Goal: Task Accomplishment & Management: Manage account settings

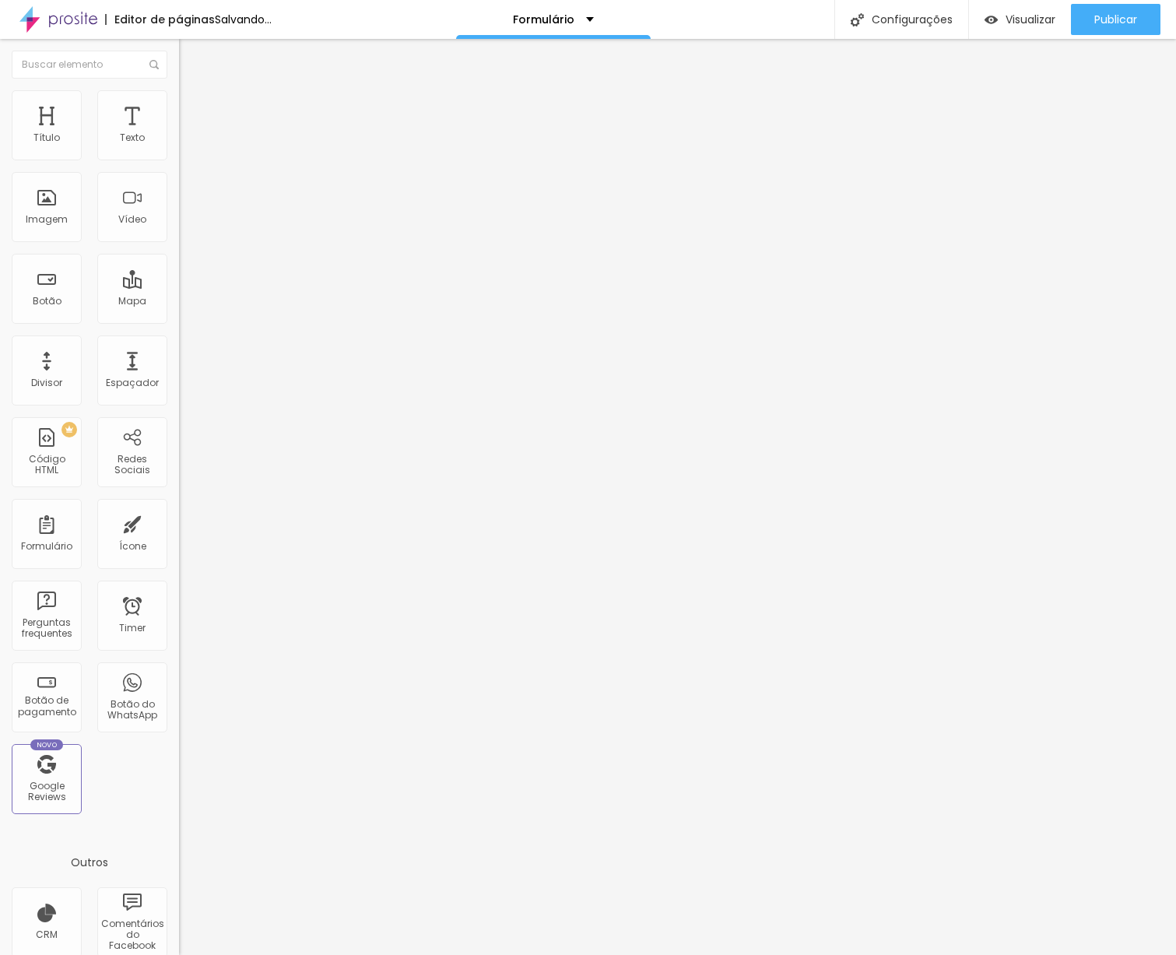
click at [179, 134] on span "Trocar imagem" at bounding box center [221, 127] width 85 height 13
click at [59, 770] on div "Novo Google Reviews" at bounding box center [47, 779] width 70 height 70
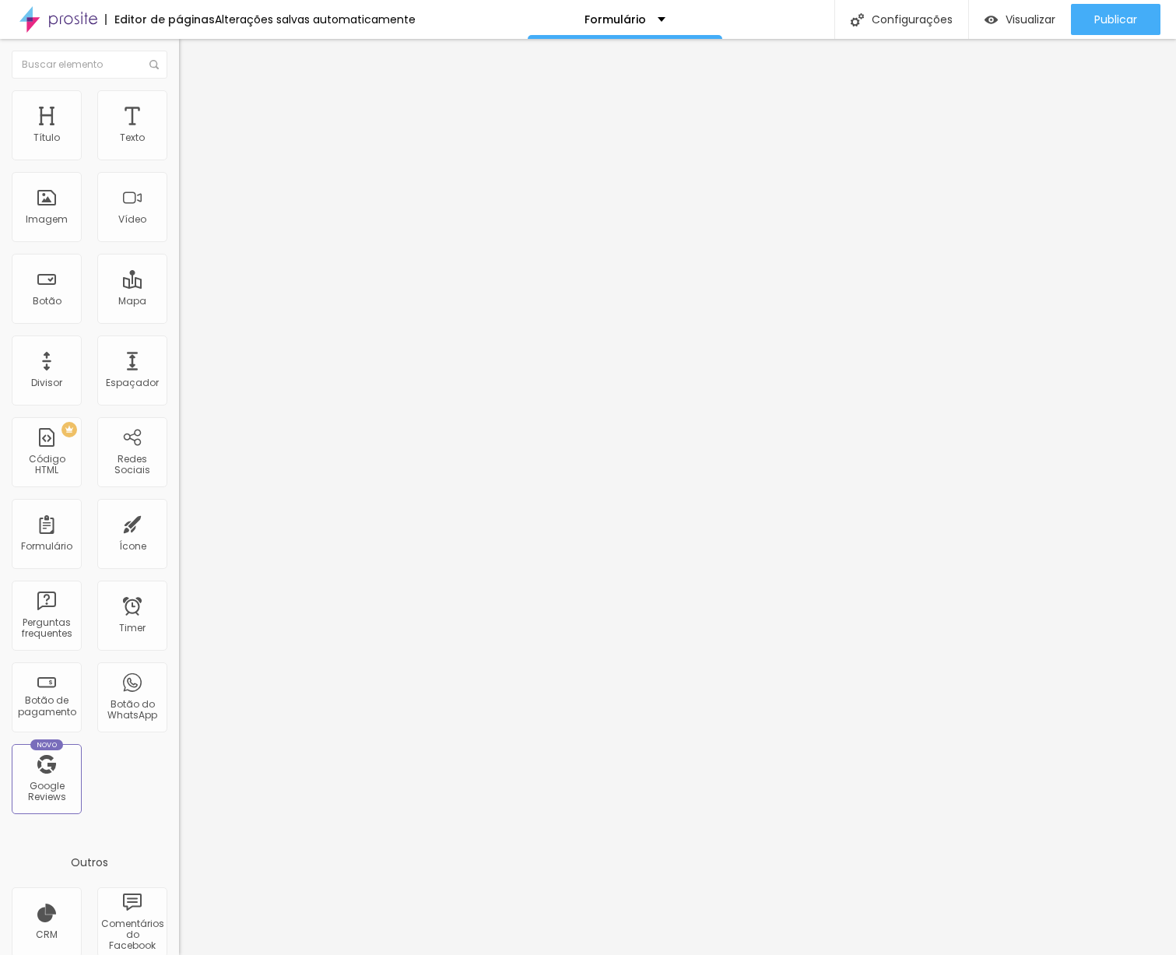
click at [179, 321] on input "https://calendly.com/fernando_photography/30min" at bounding box center [272, 313] width 187 height 16
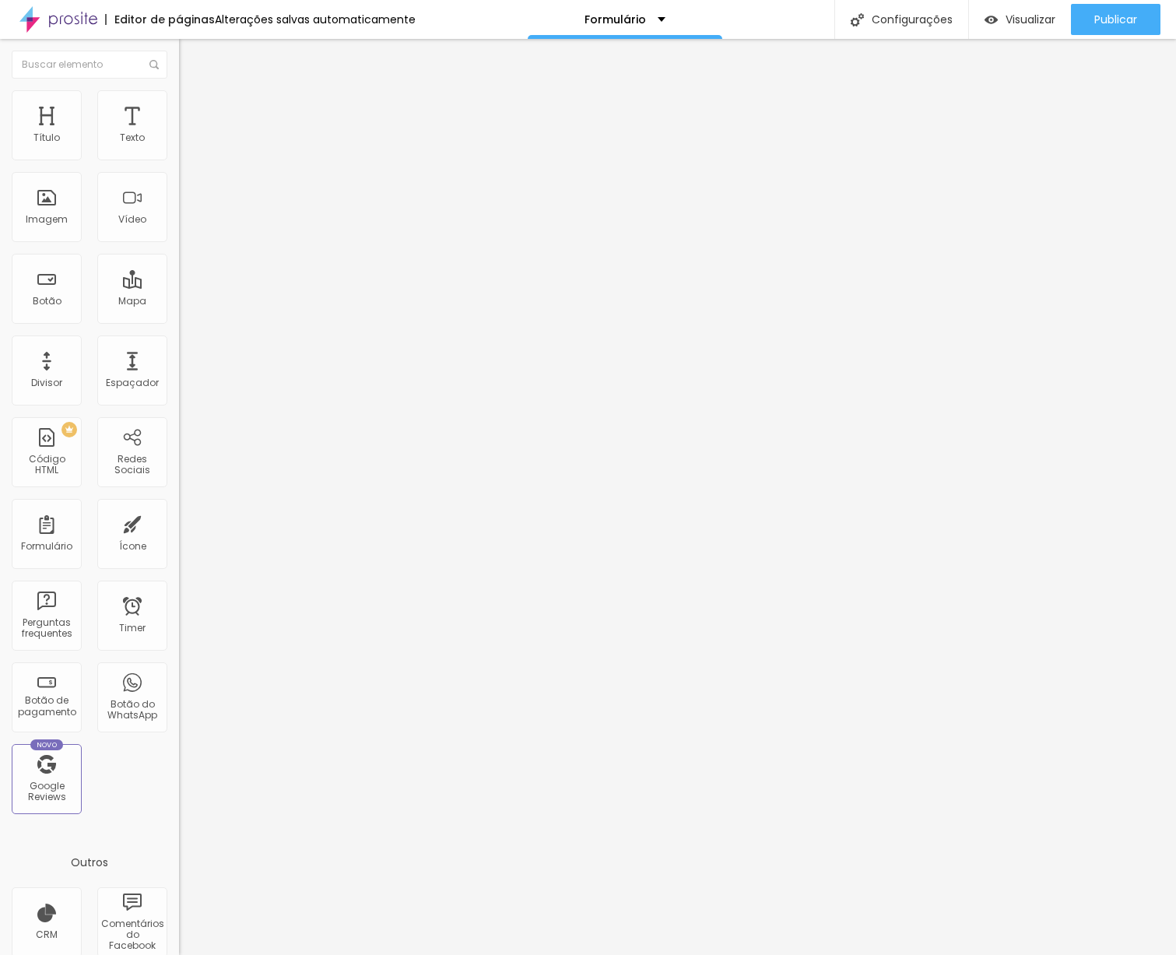
click at [179, 321] on input "https://calendly.com/fernando_photography/30min" at bounding box center [272, 313] width 187 height 16
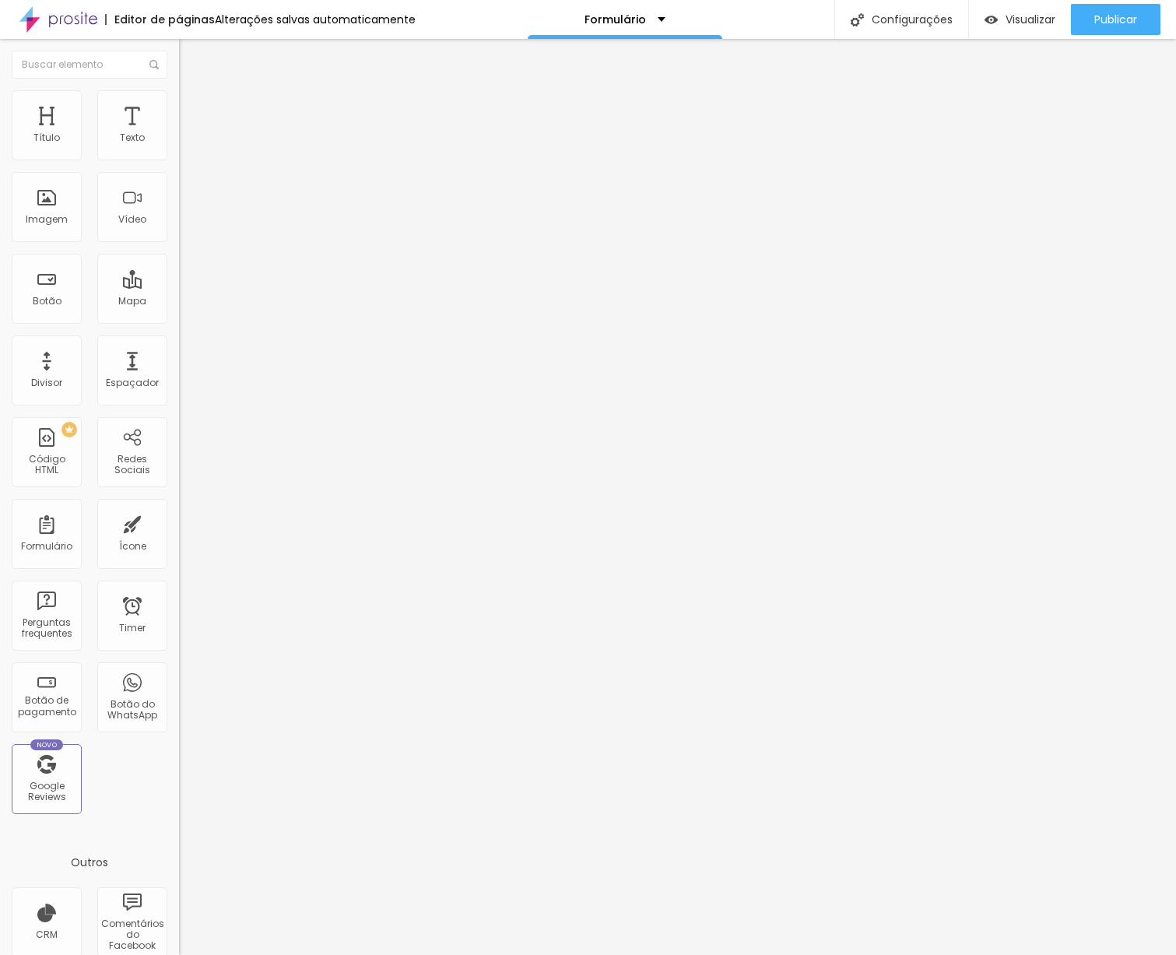
paste input "/invitees/b1e57e43-4f77-4f75-90d5-5211ae60a76d"
click at [179, 321] on input "https://calendly.com/fernando_photography/30min/invitees/b1e57e43-4f77-4f75-90d…" at bounding box center [272, 313] width 187 height 16
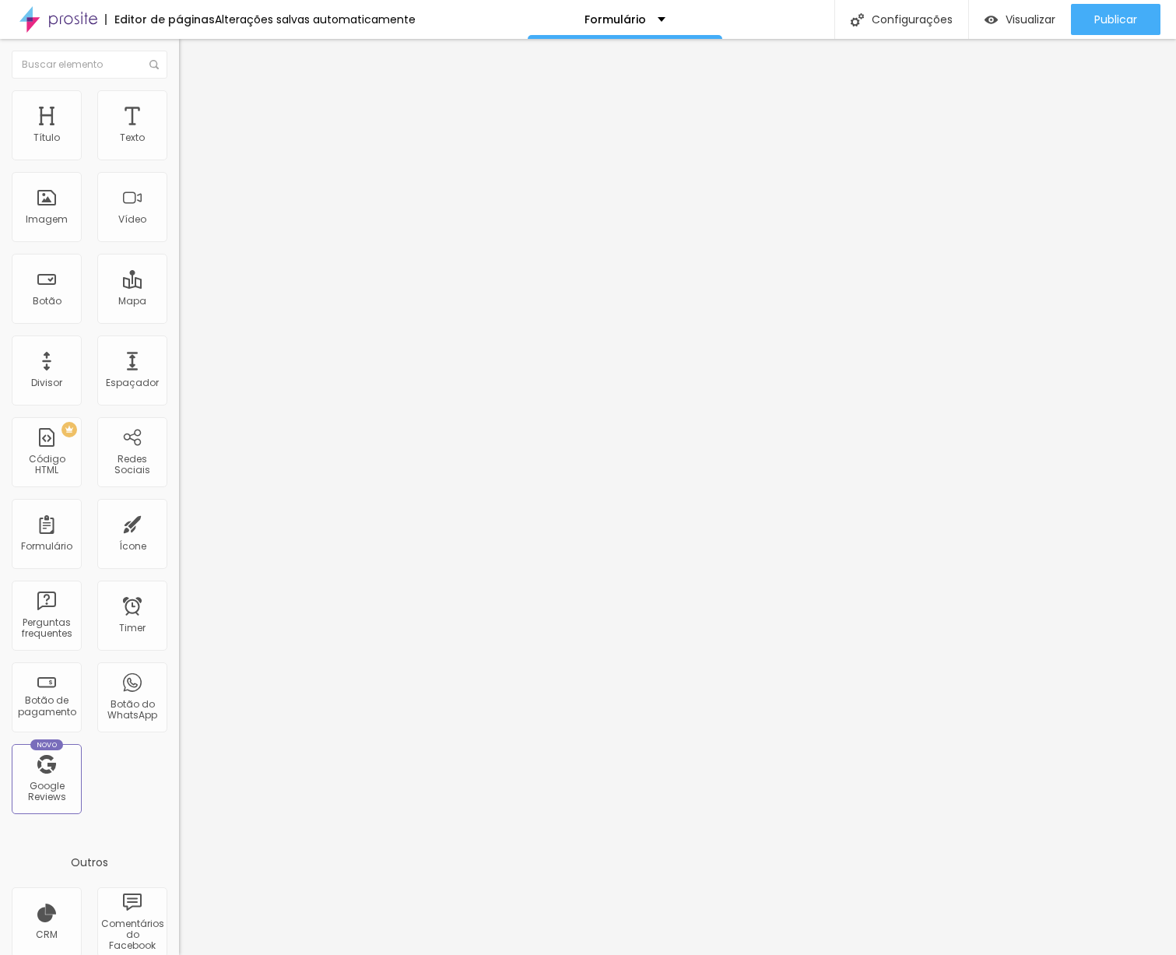
paste input "text"
type input "https://calendly.com/fernando_photography/30min"
click at [179, 433] on div "Editar Botão Conteúdo Estilo Avançado Texto Agenda o teu dia Alinhamento Tamanh…" at bounding box center [268, 497] width 179 height 916
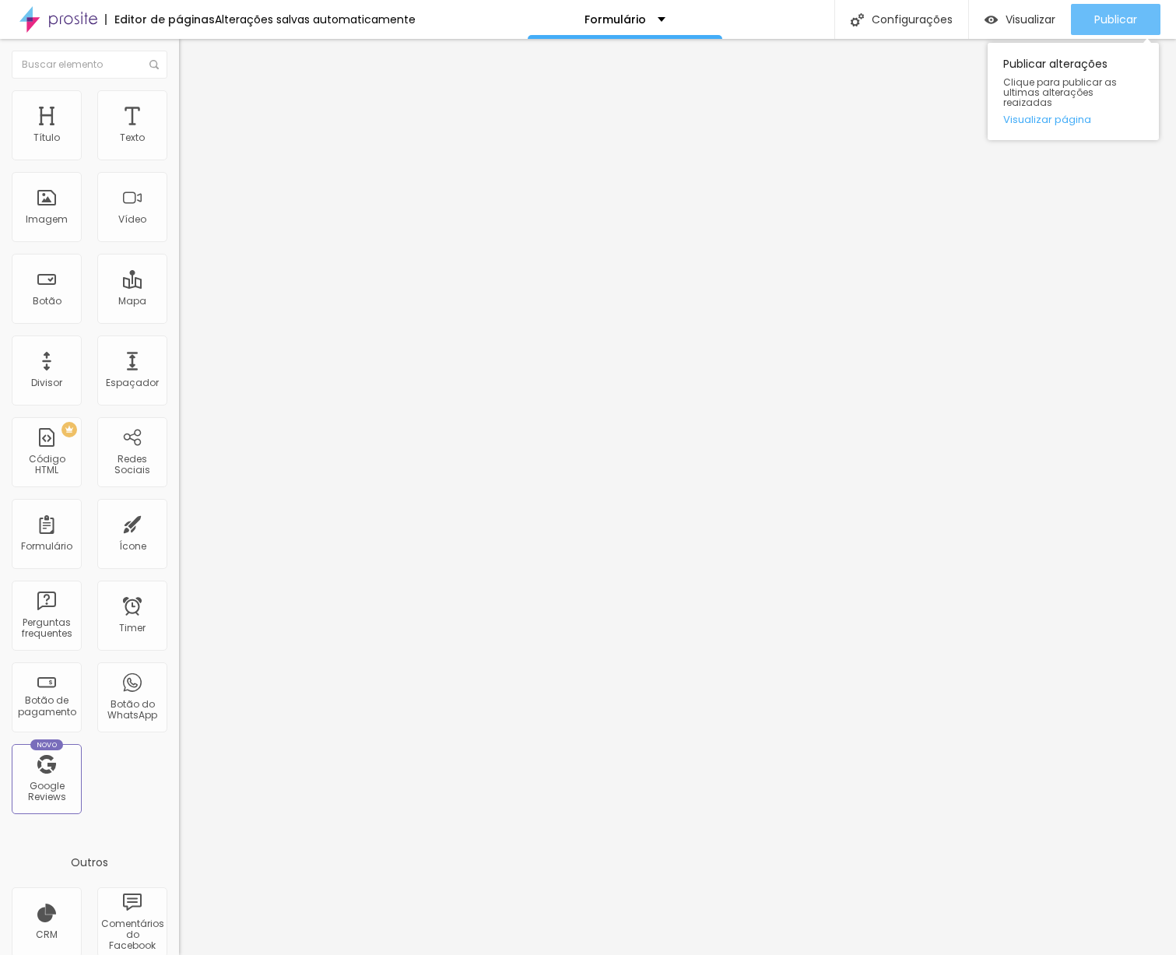
click at [1126, 19] on span "Publicar" at bounding box center [1115, 19] width 43 height 12
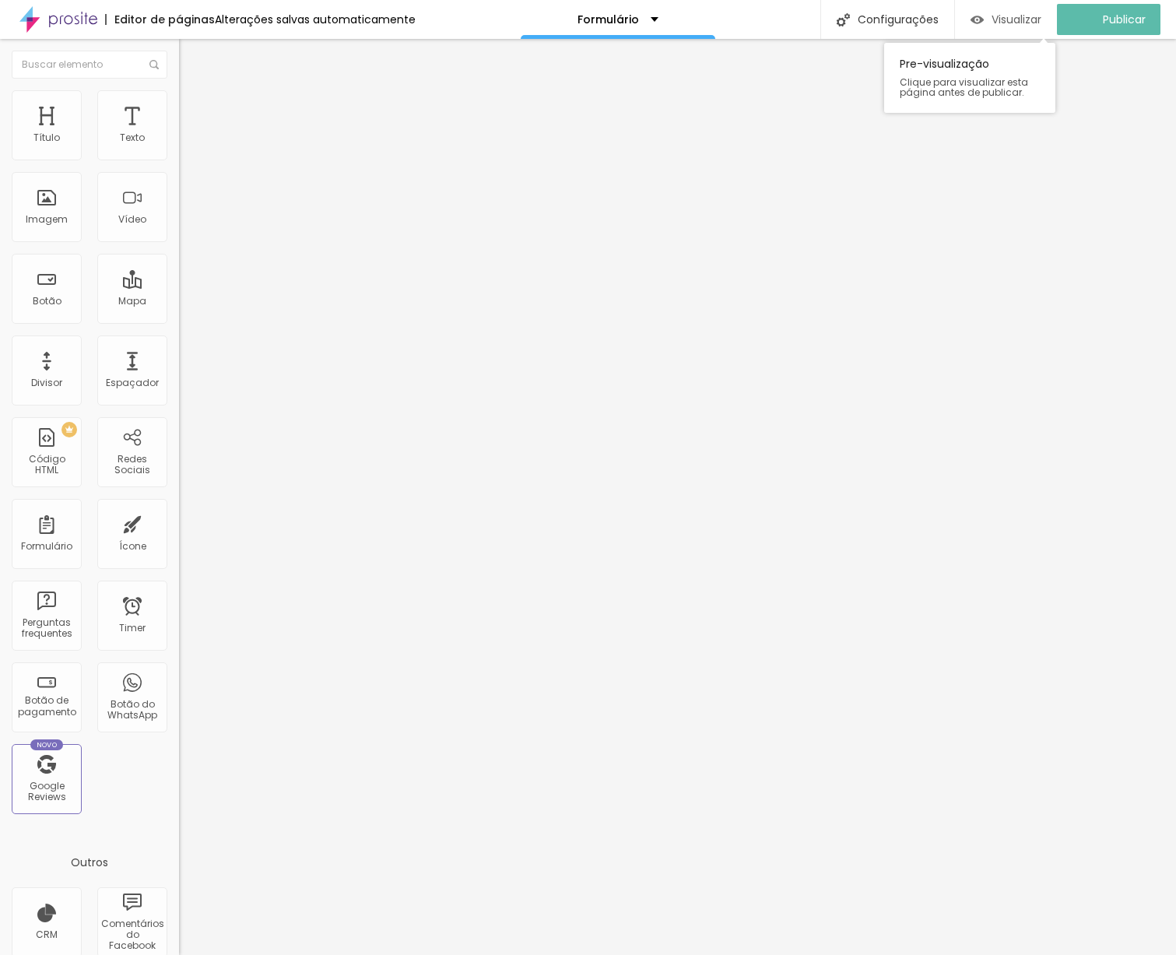
click at [1024, 22] on span "Visualizar" at bounding box center [1016, 19] width 50 height 12
